Goal: Information Seeking & Learning: Compare options

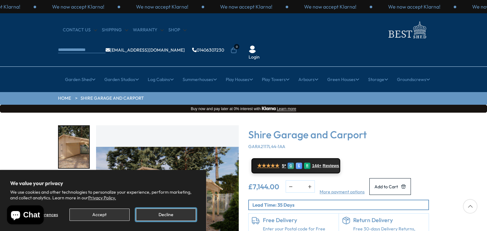
click at [170, 217] on button "Decline" at bounding box center [166, 215] width 60 height 12
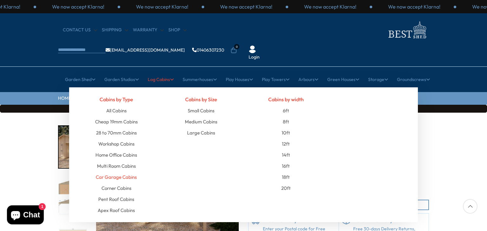
click at [121, 172] on link "Car Garage Cabins" at bounding box center [116, 177] width 41 height 11
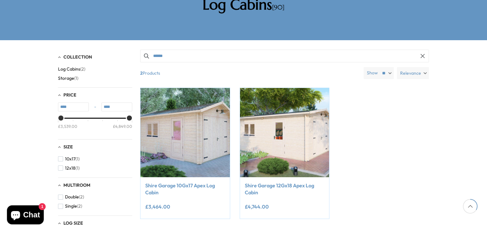
scroll to position [127, 0]
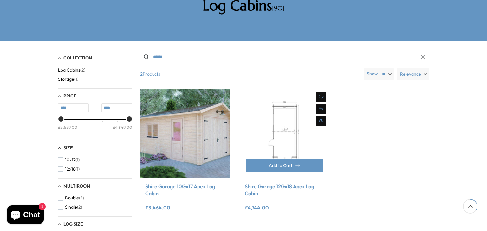
click at [281, 114] on img at bounding box center [284, 133] width 89 height 89
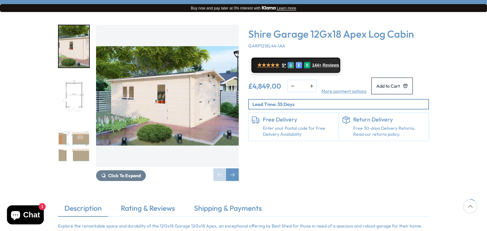
scroll to position [101, 0]
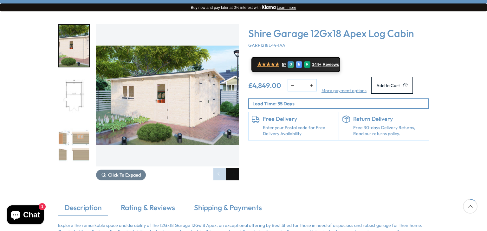
click at [229, 168] on div "Next slide" at bounding box center [232, 174] width 13 height 13
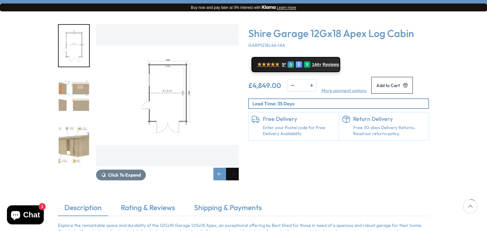
click at [229, 168] on div "Next slide" at bounding box center [232, 174] width 13 height 13
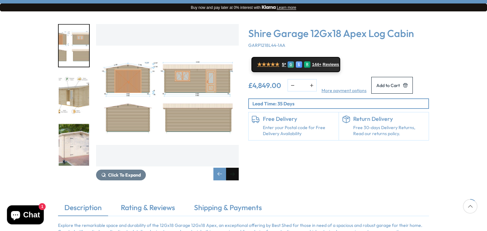
click at [229, 168] on div "Next slide" at bounding box center [232, 174] width 13 height 13
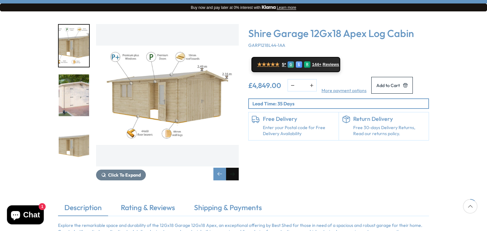
click at [229, 168] on div "Next slide" at bounding box center [232, 174] width 13 height 13
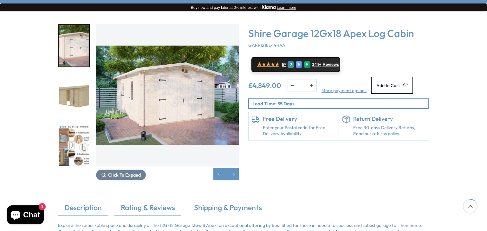
click at [151, 203] on link "Rating & Reviews" at bounding box center [147, 209] width 67 height 13
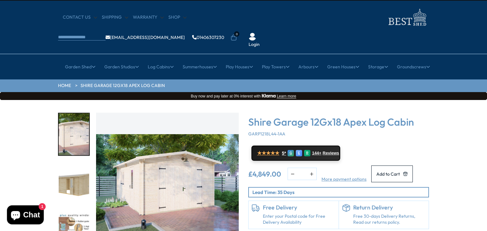
scroll to position [0, 0]
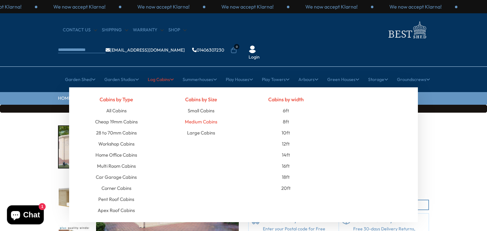
click at [195, 116] on link "Medium Cabins" at bounding box center [201, 121] width 32 height 11
